Goal: Task Accomplishment & Management: Use online tool/utility

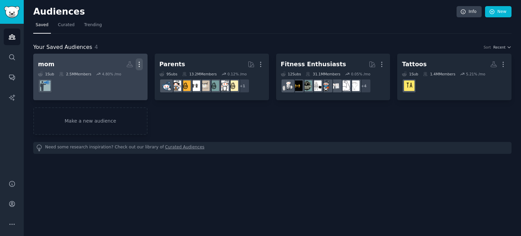
click at [139, 61] on icon "button" at bounding box center [139, 64] width 7 height 7
click at [123, 79] on p "Delete" at bounding box center [121, 78] width 16 height 7
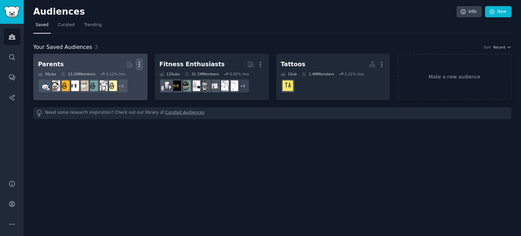
click at [141, 64] on icon "button" at bounding box center [139, 64] width 7 height 7
click at [119, 79] on p "Delete" at bounding box center [121, 78] width 16 height 7
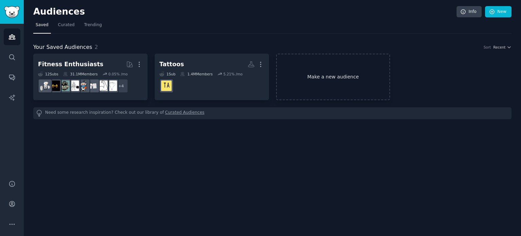
click at [313, 77] on link "Make a new audience" at bounding box center [333, 77] width 114 height 46
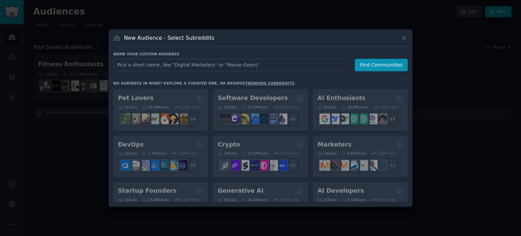
click at [215, 65] on input "text" at bounding box center [231, 65] width 237 height 13
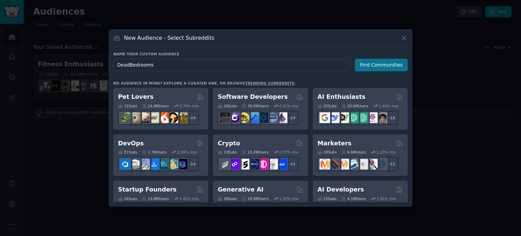
type input "DeadBedrooms"
click at [371, 64] on button "Find Communities" at bounding box center [381, 65] width 53 height 13
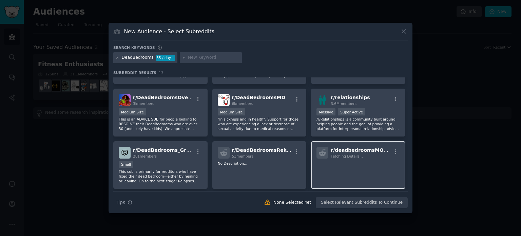
scroll to position [34, 0]
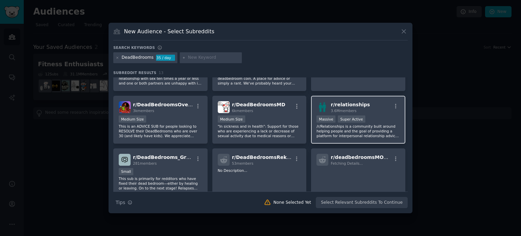
click at [336, 130] on p "/r/Relationships is a community built around helping people and the goal of pro…" at bounding box center [358, 131] width 83 height 14
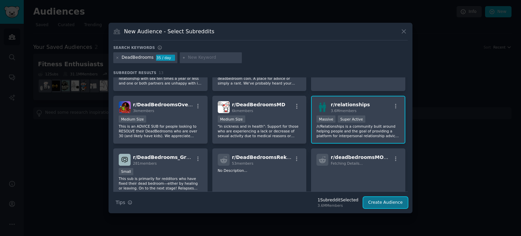
click at [377, 200] on button "Create Audience" at bounding box center [385, 203] width 45 height 12
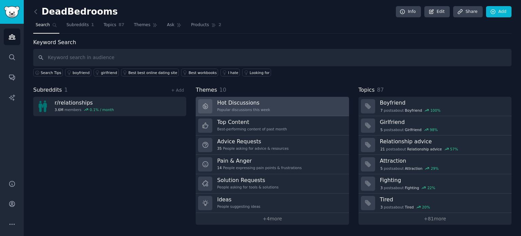
click at [246, 104] on h3 "Hot Discussions" at bounding box center [243, 102] width 53 height 7
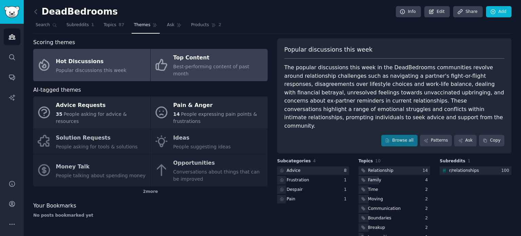
click at [202, 59] on div "Top Content" at bounding box center [218, 58] width 91 height 11
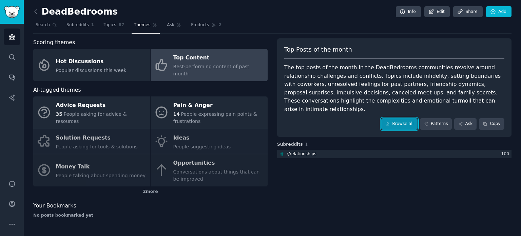
click at [404, 118] on link "Browse all" at bounding box center [399, 124] width 36 height 12
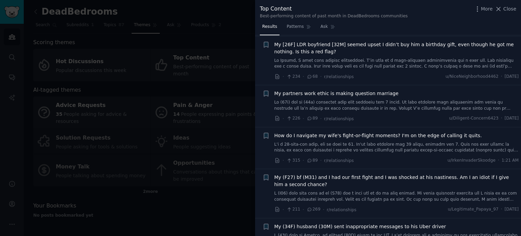
scroll to position [611, 0]
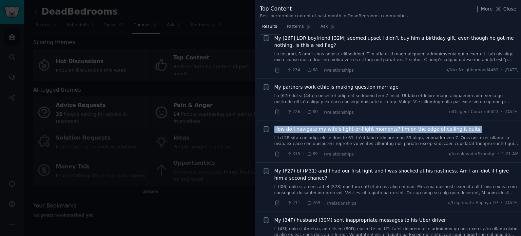
drag, startPoint x: 272, startPoint y: 120, endPoint x: 464, endPoint y: 116, distance: 191.1
click at [464, 121] on li "+ How do I navigate my wife's fight-or-flight moments? I'm on the edge of calli…" at bounding box center [388, 142] width 266 height 42
copy span "How do I navigate my wife's fight-or-flight moments? I'm on the edge of calling…"
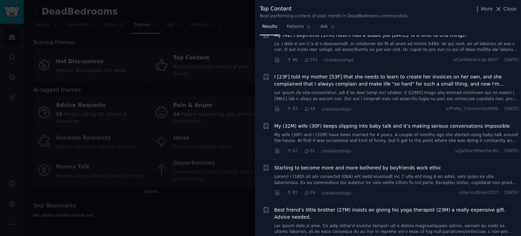
scroll to position [1765, 0]
